Goal: Task Accomplishment & Management: Complete application form

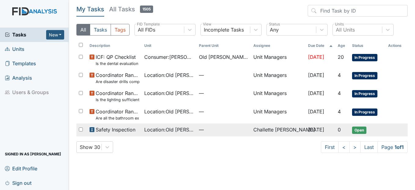
click at [115, 129] on span "Safety Inspection" at bounding box center [116, 129] width 40 height 7
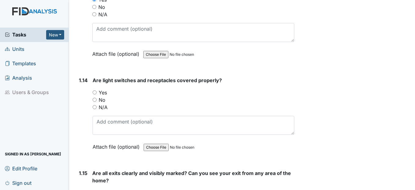
scroll to position [1253, 0]
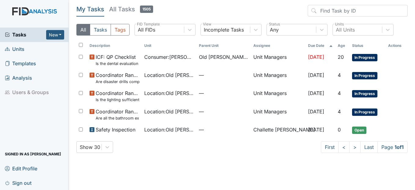
click at [20, 50] on span "Units" at bounding box center [15, 48] width 20 height 9
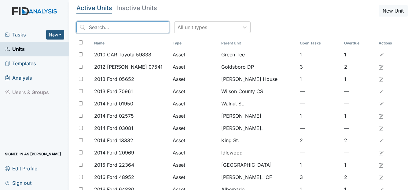
click at [98, 31] on input "search" at bounding box center [122, 27] width 93 height 12
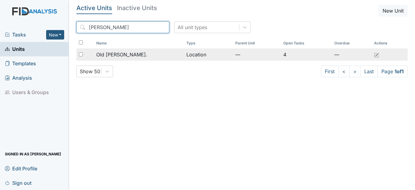
type input "[PERSON_NAME]"
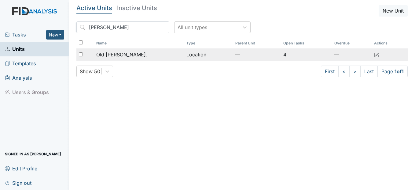
click at [119, 56] on span "Old [PERSON_NAME]." at bounding box center [121, 54] width 51 height 7
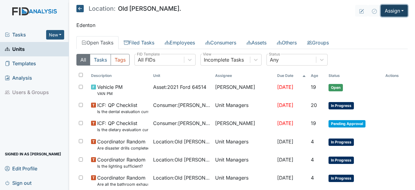
click at [383, 16] on button "Assign" at bounding box center [394, 11] width 27 height 12
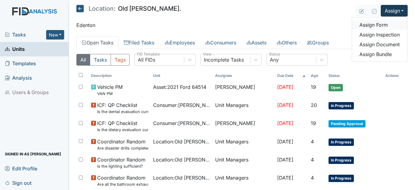
click at [382, 25] on link "Assign Form" at bounding box center [379, 25] width 55 height 10
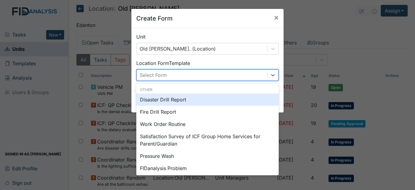
click at [207, 71] on div "Select Form" at bounding box center [202, 74] width 131 height 11
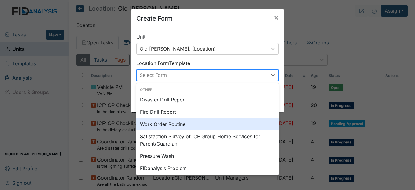
click at [174, 121] on div "Work Order Routine" at bounding box center [207, 124] width 142 height 12
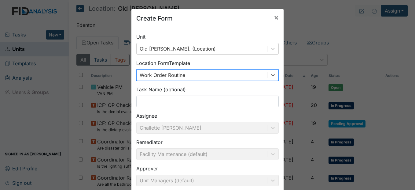
type input "S"
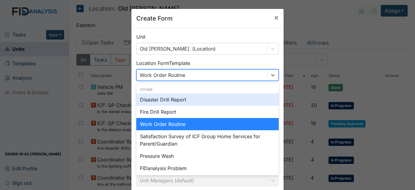
click at [345, 53] on div "Create Form × Unit Old Roper Rd. (Location) Location Form Template option Work …" at bounding box center [207, 95] width 415 height 190
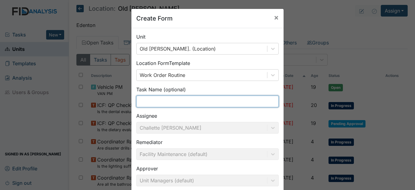
click at [166, 98] on input "text" at bounding box center [207, 101] width 142 height 12
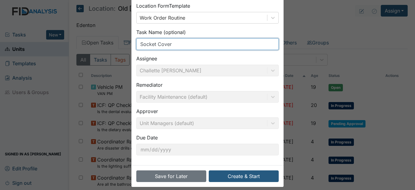
scroll to position [63, 0]
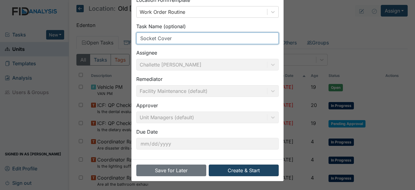
type input "Socket Cover"
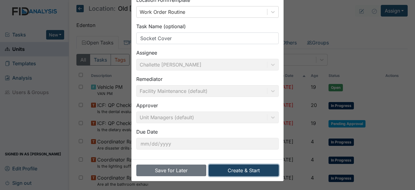
click at [257, 169] on button "Create & Start" at bounding box center [244, 170] width 70 height 12
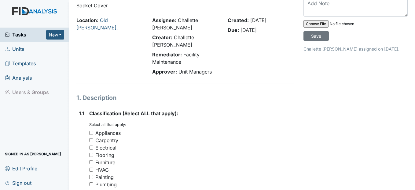
scroll to position [92, 0]
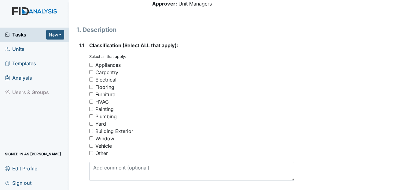
click at [91, 78] on input "Electrical" at bounding box center [91, 79] width 4 height 4
checkbox input "true"
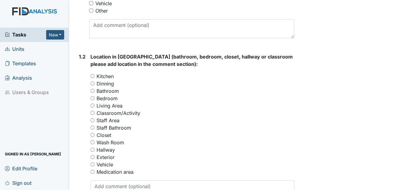
scroll to position [245, 0]
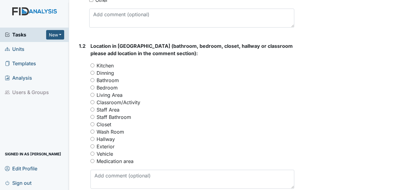
click at [92, 87] on input "Bedroom" at bounding box center [92, 87] width 4 height 4
radio input "true"
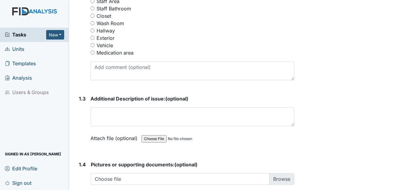
scroll to position [367, 0]
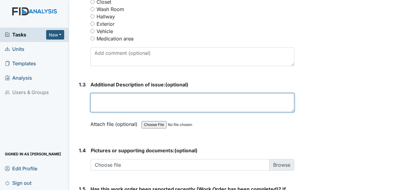
click at [119, 104] on textarea at bounding box center [192, 102] width 204 height 19
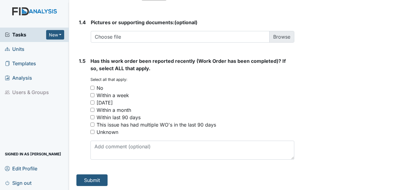
scroll to position [496, 0]
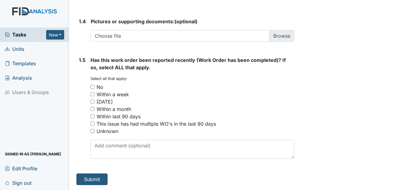
type textarea "Bedroom 4 needs a socket cover it is beside the closet door."
click at [91, 86] on input "No" at bounding box center [92, 87] width 4 height 4
checkbox input "true"
click at [91, 179] on button "Submit" at bounding box center [91, 179] width 31 height 12
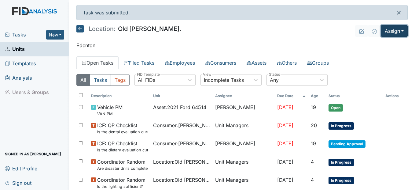
click at [389, 30] on button "Assign" at bounding box center [394, 31] width 27 height 12
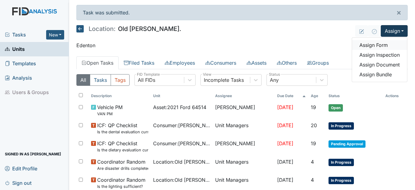
click at [362, 46] on link "Assign Form" at bounding box center [379, 45] width 55 height 10
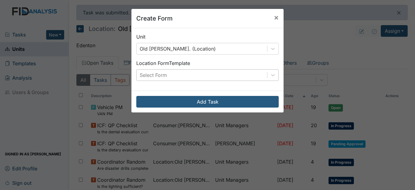
click at [167, 73] on div "Select Form" at bounding box center [202, 74] width 131 height 11
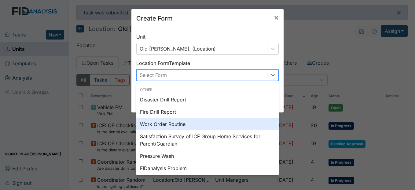
click at [163, 122] on div "Work Order Routine" at bounding box center [207, 124] width 142 height 12
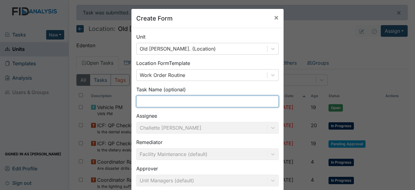
click at [151, 102] on input "text" at bounding box center [207, 101] width 142 height 12
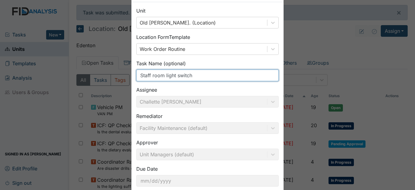
scroll to position [63, 0]
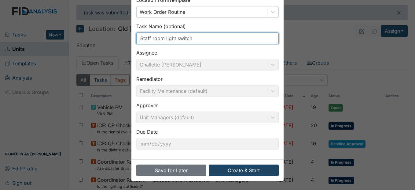
type input "Staff room light switch"
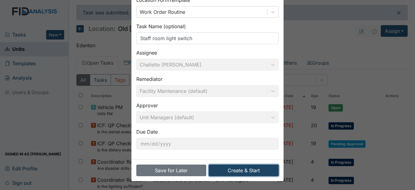
click at [232, 168] on button "Create & Start" at bounding box center [244, 170] width 70 height 12
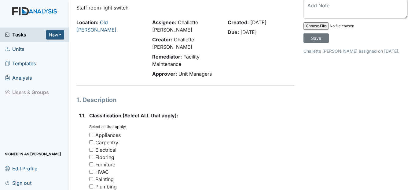
scroll to position [92, 0]
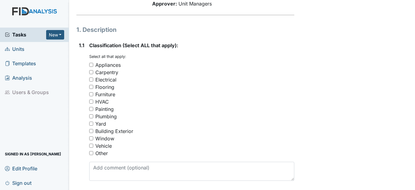
click at [91, 80] on input "Electrical" at bounding box center [91, 79] width 4 height 4
checkbox input "true"
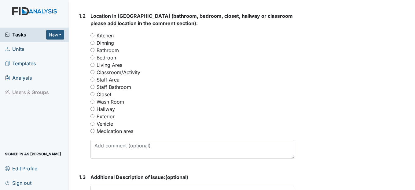
scroll to position [275, 0]
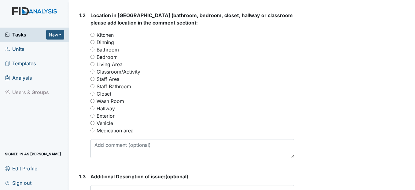
click at [94, 77] on input "Staff Area" at bounding box center [92, 79] width 4 height 4
radio input "true"
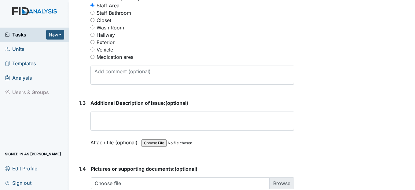
scroll to position [397, 0]
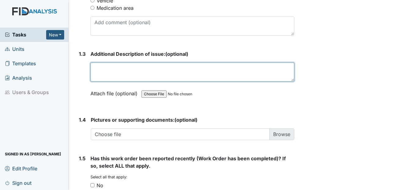
click at [119, 73] on textarea at bounding box center [192, 71] width 204 height 19
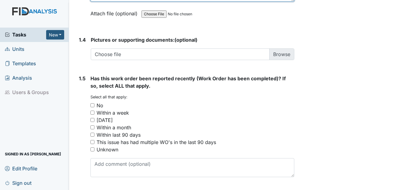
scroll to position [496, 0]
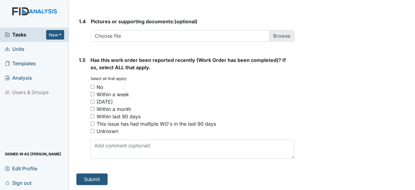
type textarea "Staff room light switch has a shortage, needs to be fix."
click at [94, 88] on input "No" at bounding box center [92, 87] width 4 height 4
checkbox input "true"
click at [101, 181] on button "Submit" at bounding box center [91, 179] width 31 height 12
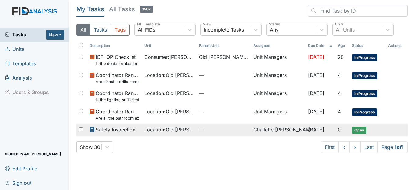
click at [112, 134] on td "Safety Inspection" at bounding box center [114, 129] width 55 height 13
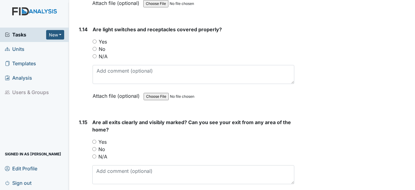
scroll to position [1315, 0]
click at [95, 46] on input "No" at bounding box center [95, 48] width 4 height 4
radio input "true"
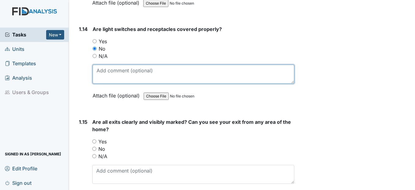
click at [112, 72] on textarea at bounding box center [193, 74] width 201 height 19
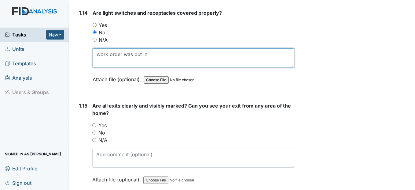
scroll to position [1406, 0]
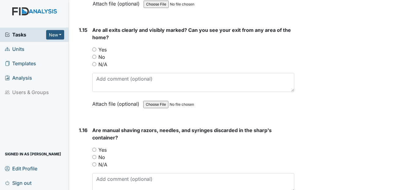
type textarea "work order was put in"
click at [95, 49] on input "Yes" at bounding box center [94, 49] width 4 height 4
radio input "true"
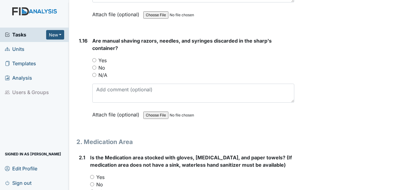
scroll to position [1498, 0]
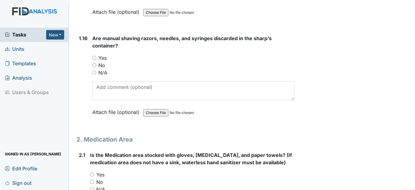
click at [94, 58] on input "Yes" at bounding box center [94, 58] width 4 height 4
radio input "true"
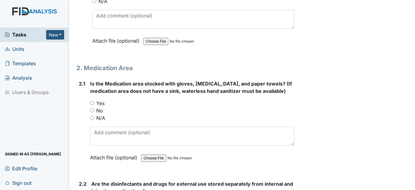
scroll to position [1590, 0]
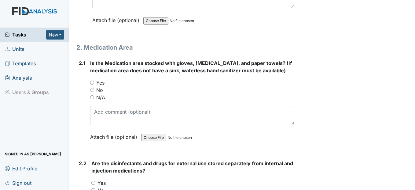
click at [91, 82] on input "Yes" at bounding box center [92, 82] width 4 height 4
radio input "true"
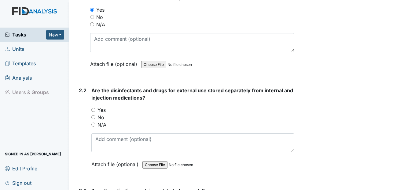
scroll to position [1681, 0]
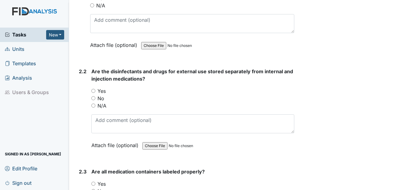
click at [94, 91] on input "Yes" at bounding box center [93, 91] width 4 height 4
radio input "true"
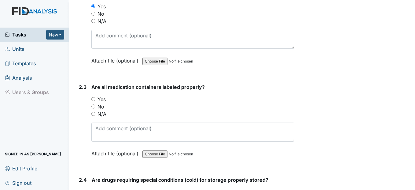
scroll to position [1773, 0]
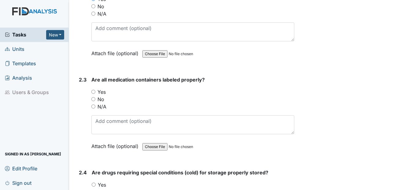
click at [95, 89] on div "Yes" at bounding box center [192, 91] width 203 height 7
click at [94, 93] on input "Yes" at bounding box center [93, 92] width 4 height 4
radio input "true"
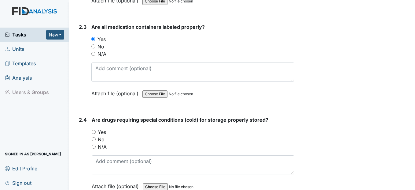
scroll to position [1865, 0]
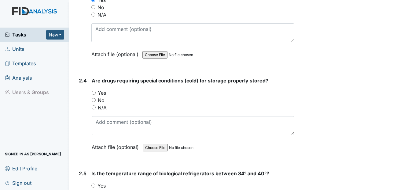
click at [93, 92] on input "Yes" at bounding box center [94, 92] width 4 height 4
radio input "true"
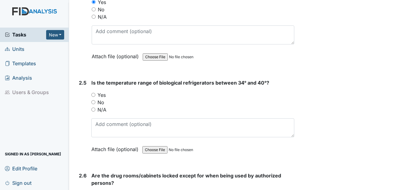
scroll to position [1957, 0]
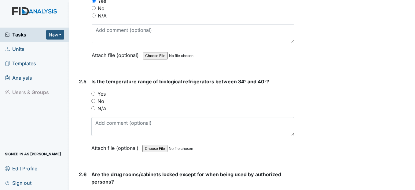
click at [93, 92] on input "Yes" at bounding box center [93, 93] width 4 height 4
radio input "true"
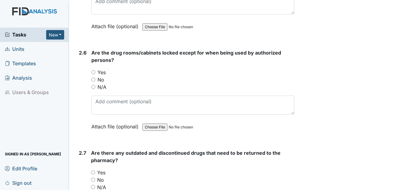
scroll to position [2079, 0]
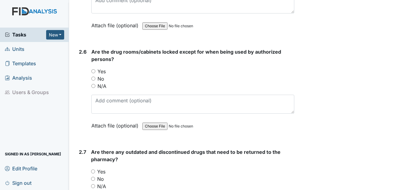
click at [94, 71] on input "Yes" at bounding box center [93, 71] width 4 height 4
radio input "true"
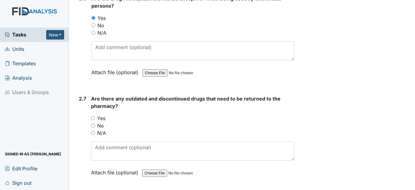
scroll to position [2140, 0]
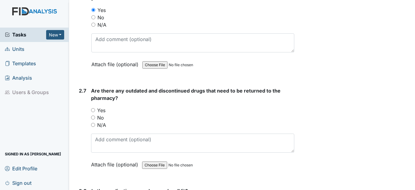
click at [95, 116] on input "No" at bounding box center [93, 117] width 4 height 4
radio input "true"
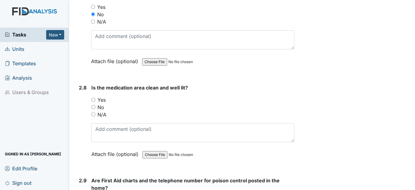
scroll to position [2262, 0]
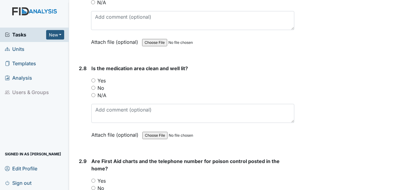
click at [92, 82] on div "Yes" at bounding box center [192, 80] width 203 height 7
click at [94, 80] on input "Yes" at bounding box center [93, 80] width 4 height 4
radio input "true"
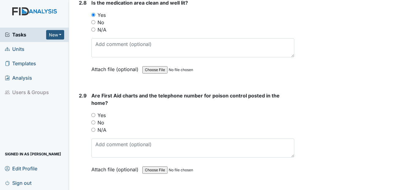
scroll to position [2354, 0]
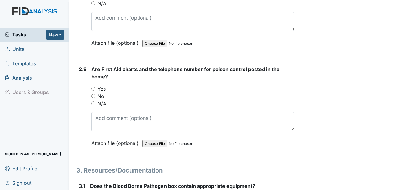
click at [94, 90] on input "Yes" at bounding box center [93, 89] width 4 height 4
radio input "true"
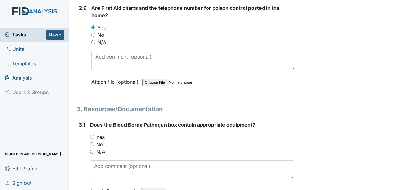
scroll to position [2446, 0]
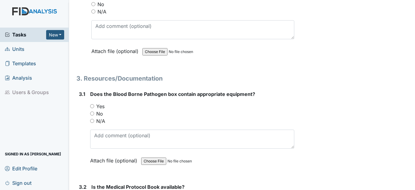
drag, startPoint x: 91, startPoint y: 107, endPoint x: 94, endPoint y: 109, distance: 3.8
click at [92, 107] on input "Yes" at bounding box center [92, 106] width 4 height 4
radio input "true"
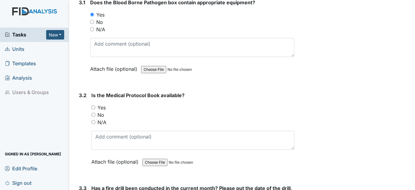
scroll to position [2537, 0]
click at [93, 106] on input "Yes" at bounding box center [93, 107] width 4 height 4
radio input "true"
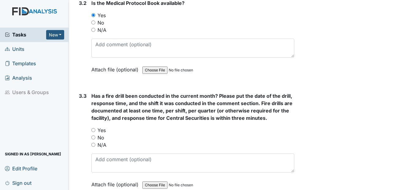
scroll to position [2660, 0]
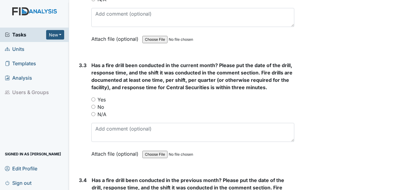
click at [95, 100] on input "Yes" at bounding box center [93, 99] width 4 height 4
radio input "true"
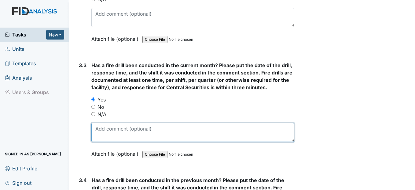
click at [106, 126] on textarea at bounding box center [192, 132] width 203 height 19
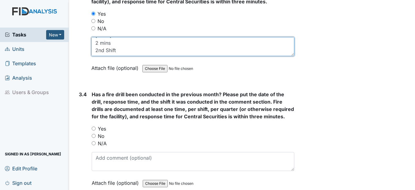
scroll to position [2751, 0]
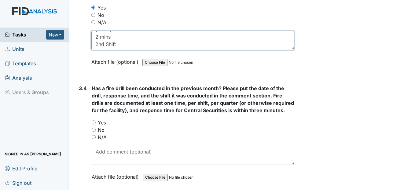
type textarea "7/20/2025 2 mins 2nd Shift"
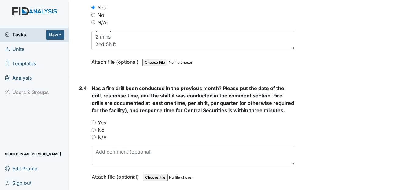
click at [93, 121] on input "Yes" at bounding box center [94, 122] width 4 height 4
radio input "true"
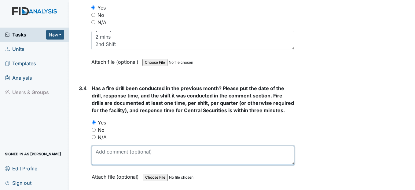
click at [131, 153] on textarea at bounding box center [193, 155] width 202 height 19
click at [105, 150] on textarea "3rd 8/17/2025" at bounding box center [193, 155] width 202 height 19
click at [121, 154] on textarea "8/17/2025" at bounding box center [193, 155] width 202 height 19
click at [120, 159] on textarea "8/17/2025" at bounding box center [193, 155] width 202 height 19
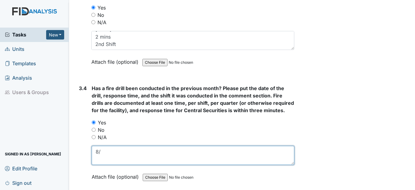
type textarea "8"
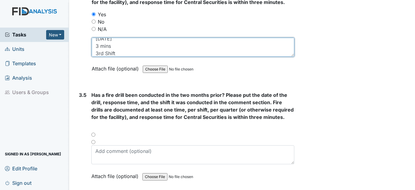
scroll to position [2874, 0]
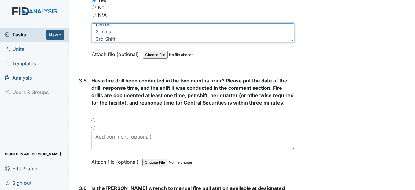
type textarea "8/17/2025 3 mins 3rd Shift"
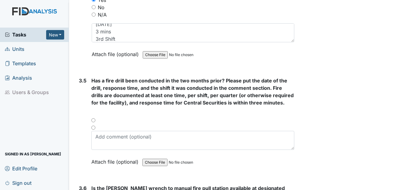
click at [99, 130] on div "Has a fire drill been conducted in the two months prior? Please put the date of…" at bounding box center [192, 123] width 203 height 93
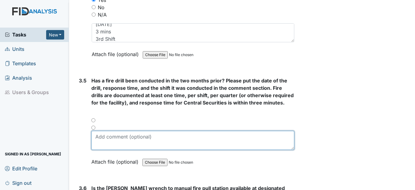
click at [100, 135] on textarea at bounding box center [192, 140] width 203 height 19
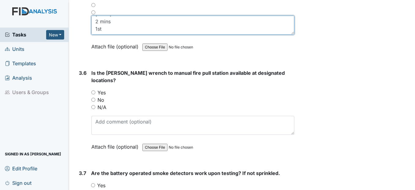
scroll to position [2996, 0]
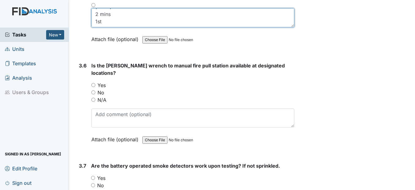
type textarea "9/6/2025 2 mins 1st"
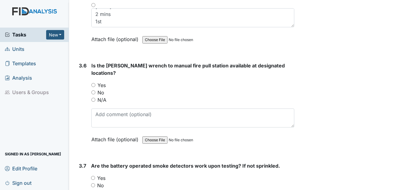
click at [93, 83] on input "Yes" at bounding box center [93, 85] width 4 height 4
radio input "true"
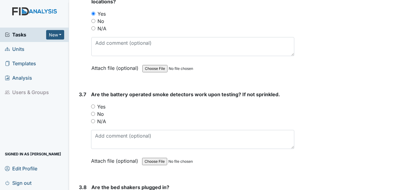
scroll to position [3088, 0]
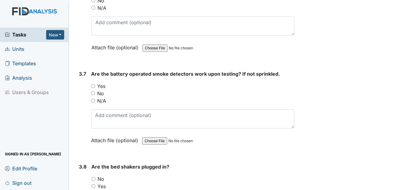
click at [94, 84] on input "Yes" at bounding box center [93, 86] width 4 height 4
radio input "true"
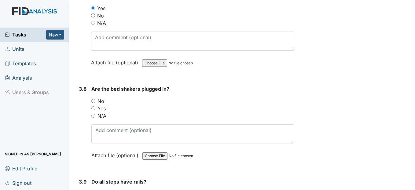
scroll to position [3179, 0]
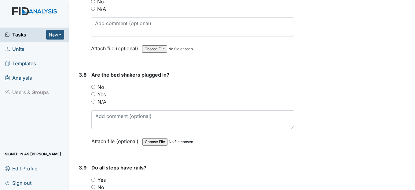
drag, startPoint x: 94, startPoint y: 80, endPoint x: 102, endPoint y: 79, distance: 8.0
click at [95, 85] on input "No" at bounding box center [93, 87] width 4 height 4
radio input "true"
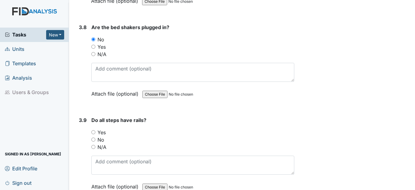
scroll to position [3271, 0]
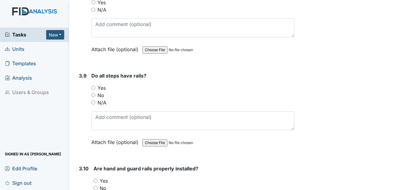
click at [93, 99] on div "N/A" at bounding box center [192, 102] width 203 height 7
click at [95, 99] on div "N/A" at bounding box center [192, 102] width 203 height 7
click at [94, 100] on input "N/A" at bounding box center [93, 102] width 4 height 4
radio input "true"
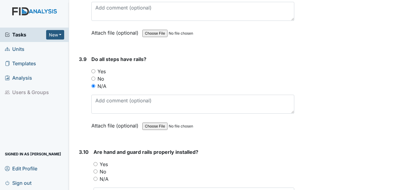
scroll to position [3363, 0]
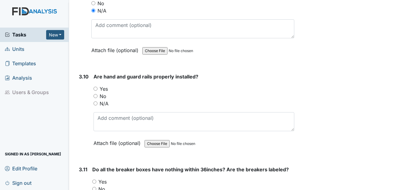
click at [96, 101] on input "N/A" at bounding box center [96, 103] width 4 height 4
radio input "true"
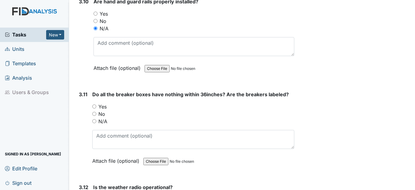
scroll to position [3454, 0]
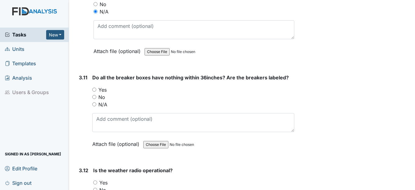
click at [93, 95] on input "No" at bounding box center [94, 97] width 4 height 4
radio input "true"
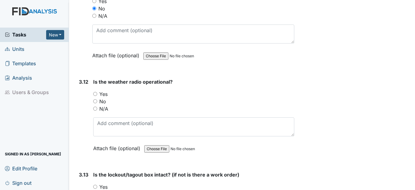
scroll to position [3546, 0]
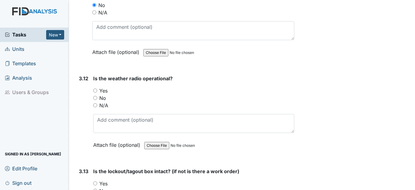
click at [97, 88] on input "Yes" at bounding box center [95, 90] width 4 height 4
radio input "true"
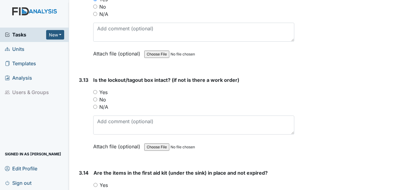
scroll to position [3638, 0]
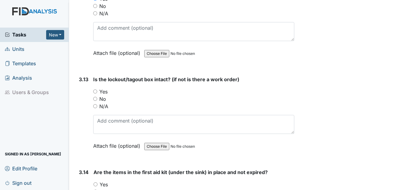
click at [95, 89] on input "Yes" at bounding box center [95, 91] width 4 height 4
radio input "true"
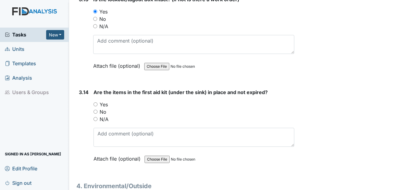
scroll to position [3730, 0]
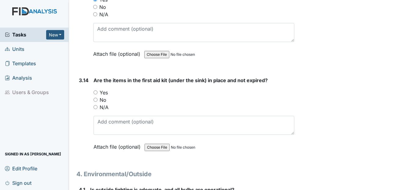
click at [96, 90] on input "Yes" at bounding box center [96, 92] width 4 height 4
radio input "true"
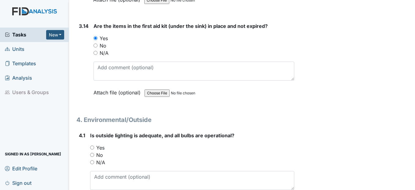
scroll to position [3821, 0]
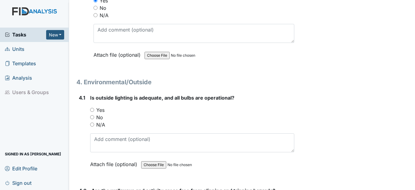
drag, startPoint x: 89, startPoint y: 105, endPoint x: 92, endPoint y: 103, distance: 3.4
click at [90, 105] on div "4.1 Is outside lighting is adequate, and all bulbs are operational? You must se…" at bounding box center [185, 135] width 218 height 83
click at [94, 108] on input "Yes" at bounding box center [92, 110] width 4 height 4
radio input "true"
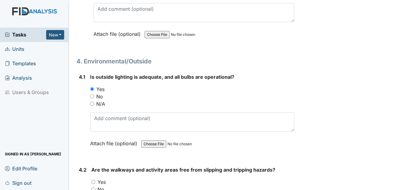
scroll to position [3913, 0]
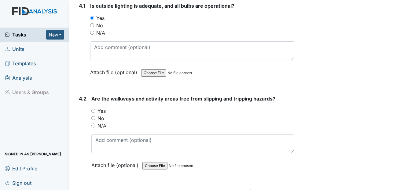
click at [95, 109] on input "Yes" at bounding box center [93, 111] width 4 height 4
radio input "true"
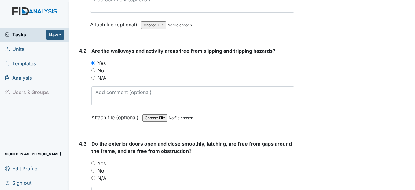
scroll to position [4005, 0]
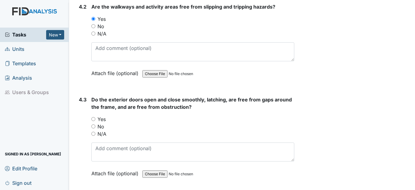
click at [95, 117] on input "Yes" at bounding box center [93, 119] width 4 height 4
radio input "true"
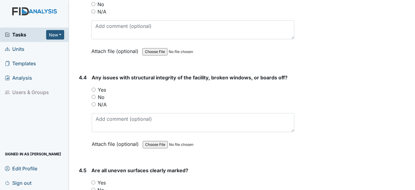
scroll to position [4127, 0]
click at [93, 94] on input "No" at bounding box center [94, 96] width 4 height 4
radio input "true"
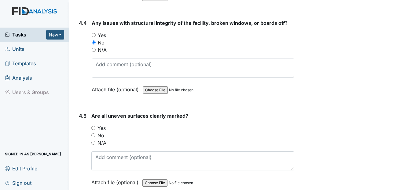
scroll to position [4188, 0]
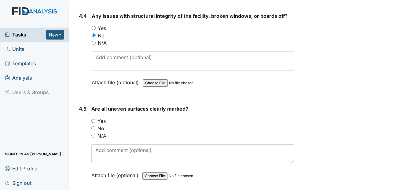
click at [94, 119] on input "Yes" at bounding box center [93, 121] width 4 height 4
radio input "true"
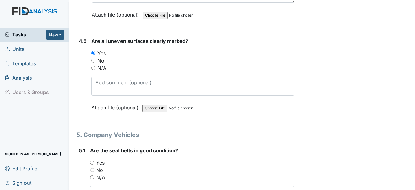
scroll to position [4280, 0]
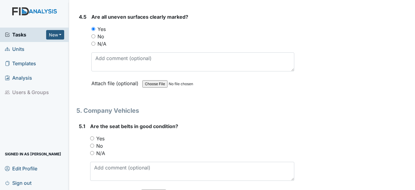
click at [91, 136] on input "Yes" at bounding box center [92, 138] width 4 height 4
radio input "true"
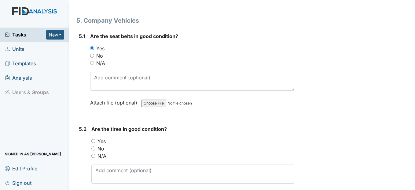
scroll to position [4372, 0]
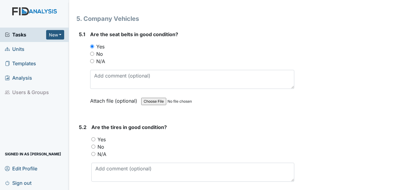
click at [97, 135] on div "Yes" at bounding box center [192, 138] width 203 height 7
click at [94, 137] on input "Yes" at bounding box center [93, 139] width 4 height 4
radio input "true"
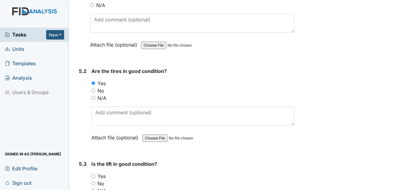
scroll to position [4463, 0]
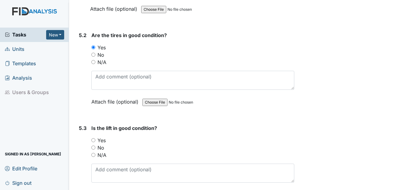
click at [93, 153] on input "N/A" at bounding box center [93, 155] width 4 height 4
radio input "true"
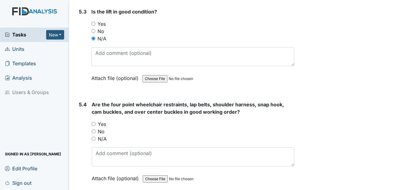
scroll to position [4586, 0]
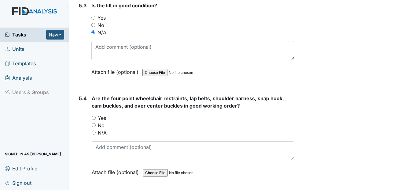
click at [93, 130] on input "N/A" at bounding box center [94, 132] width 4 height 4
radio input "true"
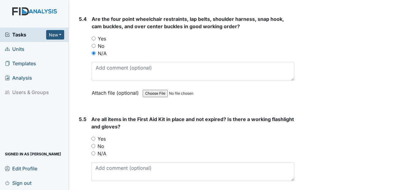
scroll to position [4677, 0]
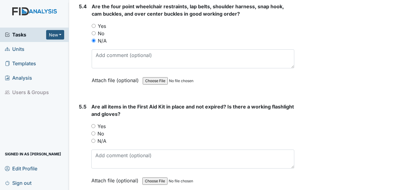
click at [92, 124] on input "Yes" at bounding box center [93, 126] width 4 height 4
radio input "true"
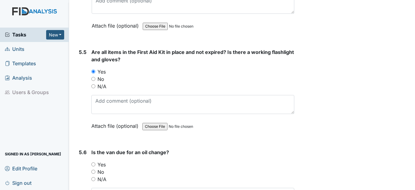
scroll to position [4738, 0]
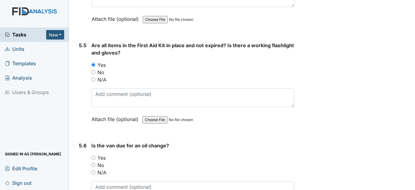
click at [92, 163] on input "No" at bounding box center [93, 165] width 4 height 4
radio input "true"
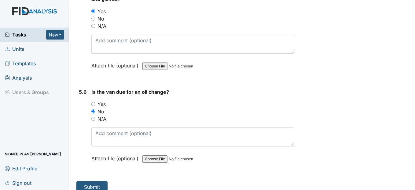
scroll to position [4792, 0]
click at [96, 180] on button "Submit" at bounding box center [91, 186] width 31 height 12
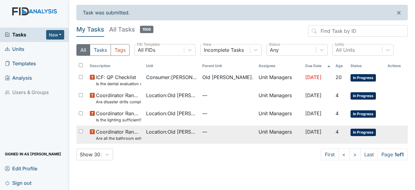
click at [135, 139] on small "Are all the bathroom exhaust fan covers clean and dust free?" at bounding box center [118, 138] width 45 height 6
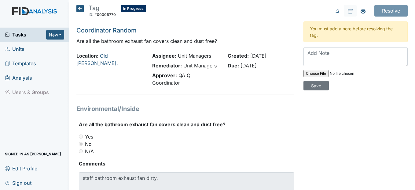
click at [80, 8] on icon at bounding box center [79, 8] width 7 height 7
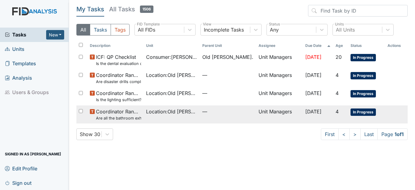
click at [163, 114] on span "Location : [GEOGRAPHIC_DATA][PERSON_NAME]." at bounding box center [171, 111] width 51 height 7
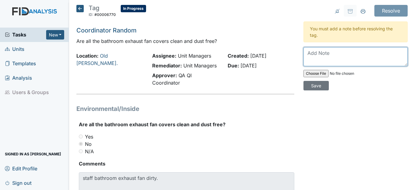
click at [313, 54] on textarea at bounding box center [356, 56] width 104 height 19
type textarea "S"
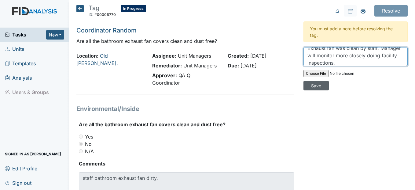
type textarea "Exhaust fan was clean by staff. Manager will monitor more closely doing facilit…"
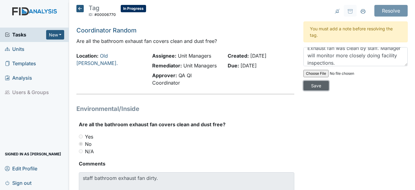
click at [312, 87] on input "Save" at bounding box center [316, 85] width 25 height 9
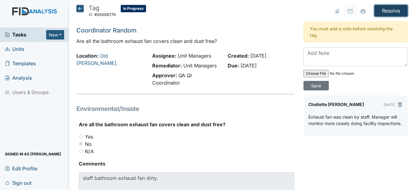
click at [393, 12] on input "Resolve" at bounding box center [390, 11] width 33 height 12
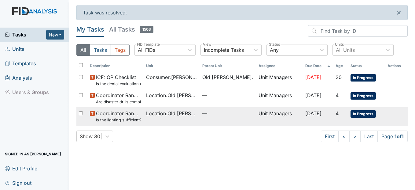
click at [136, 121] on small "Is the lighting sufficient?" at bounding box center [118, 120] width 45 height 6
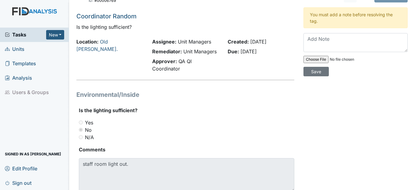
scroll to position [5, 0]
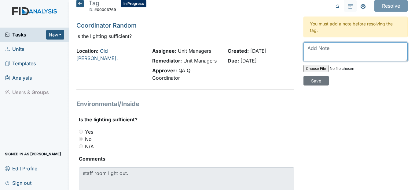
click at [313, 50] on textarea at bounding box center [356, 51] width 104 height 19
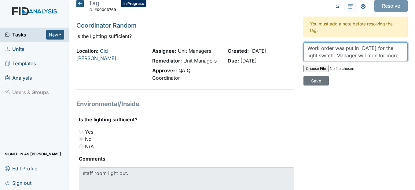
click at [383, 54] on textarea "Work order was put in today for the light switch. Manager will monitor more" at bounding box center [356, 51] width 104 height 19
click at [386, 57] on textarea "Work order was put in today for the light switch. Manager will monitor more" at bounding box center [356, 51] width 104 height 19
click at [384, 55] on textarea "Work order was put in today for the light switch. Manager will monitor more" at bounding box center [356, 51] width 104 height 19
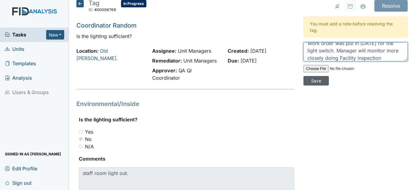
type textarea "Work order was put in today for the light switch. Manager will monitor more clo…"
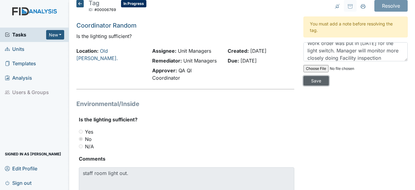
click at [314, 82] on input "Save" at bounding box center [316, 80] width 25 height 9
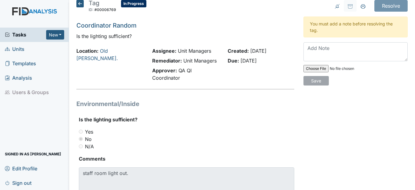
scroll to position [0, 0]
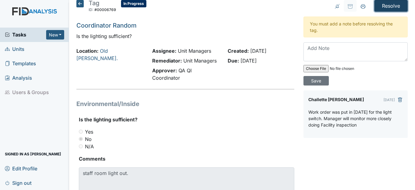
click at [381, 6] on input "Resolve" at bounding box center [390, 6] width 33 height 12
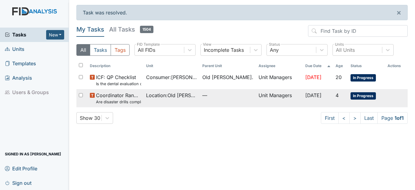
click at [160, 102] on td "Location : [GEOGRAPHIC_DATA][PERSON_NAME]." at bounding box center [172, 98] width 56 height 18
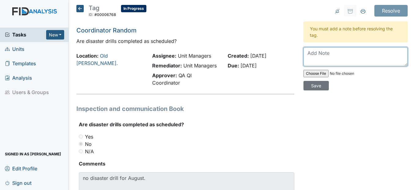
click at [309, 50] on textarea at bounding box center [356, 56] width 104 height 19
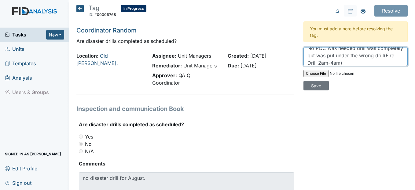
click at [331, 56] on textarea "No POC was needed drill was completely but was put under the wrong drill(Fire D…" at bounding box center [356, 56] width 104 height 19
click at [384, 64] on textarea "No POC was needed drill was completely in FID but was put under the wrong drill…" at bounding box center [356, 56] width 104 height 19
type textarea "No POC was needed drill was completely in FID. (Fire Drill 2am-4am) Manager wil…"
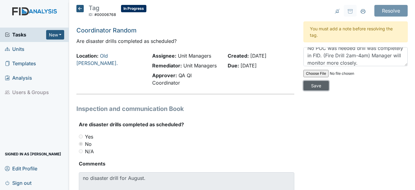
click at [314, 84] on input "Save" at bounding box center [316, 85] width 25 height 9
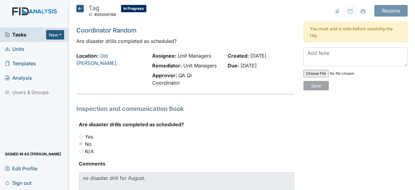
scroll to position [0, 0]
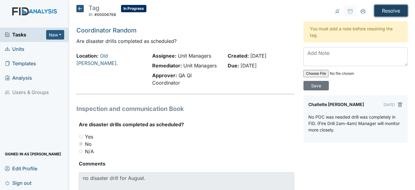
click at [382, 11] on input "Resolve" at bounding box center [390, 11] width 33 height 12
